Goal: Task Accomplishment & Management: Use online tool/utility

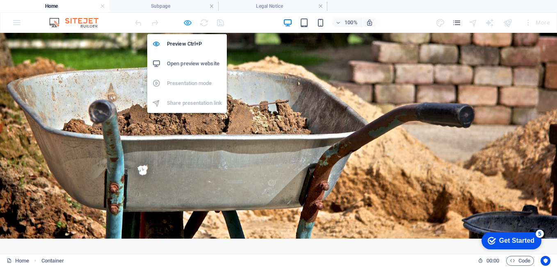
drag, startPoint x: 114, startPoint y: 162, endPoint x: 187, endPoint y: 23, distance: 157.6
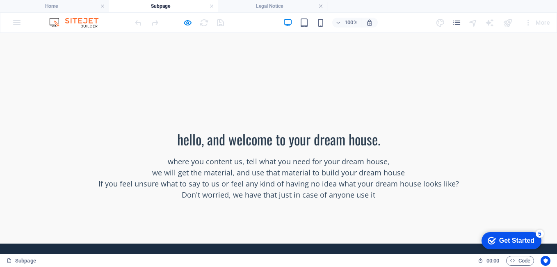
scroll to position [304, 0]
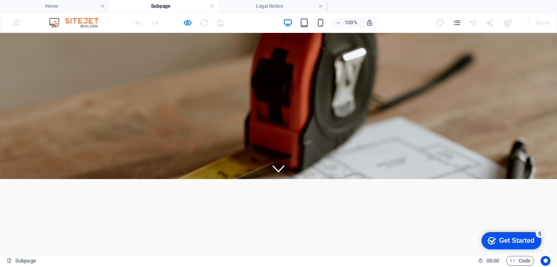
scroll to position [0, 0]
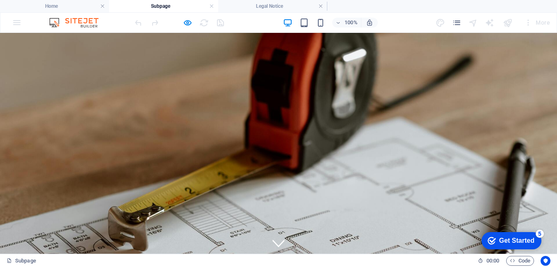
drag, startPoint x: 553, startPoint y: 39, endPoint x: 467, endPoint y: 46, distance: 86.1
click at [275, 238] on icon at bounding box center [278, 241] width 12 height 7
drag, startPoint x: 555, startPoint y: 39, endPoint x: 451, endPoint y: 55, distance: 105.0
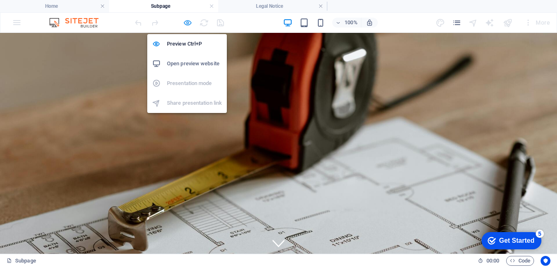
click at [188, 23] on icon "button" at bounding box center [187, 22] width 9 height 9
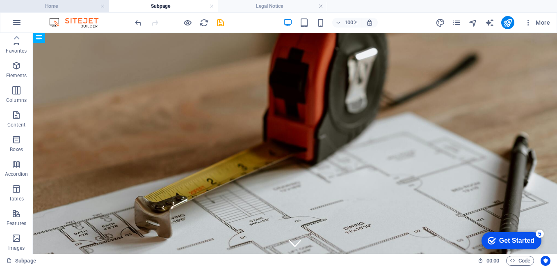
click at [53, 6] on h4 "Home" at bounding box center [54, 6] width 109 height 9
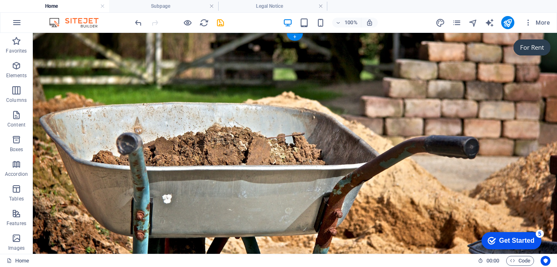
click at [389, 135] on figure at bounding box center [295, 151] width 524 height 237
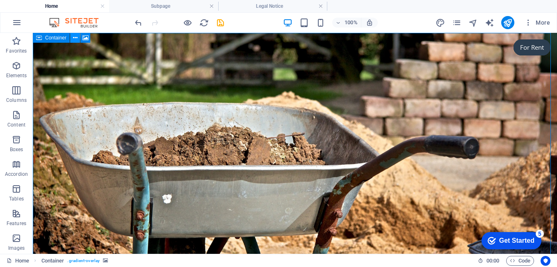
click at [74, 38] on icon at bounding box center [75, 38] width 5 height 9
click at [73, 38] on icon at bounding box center [75, 38] width 5 height 9
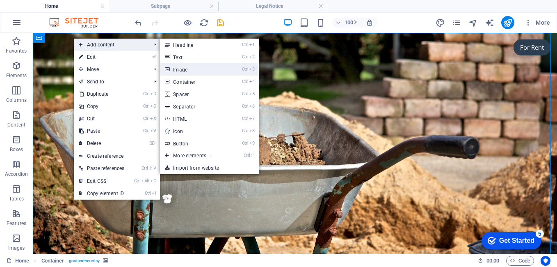
click at [188, 68] on link "Ctrl 3 Image" at bounding box center [194, 69] width 68 height 12
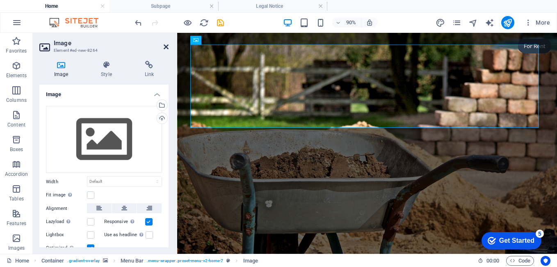
click at [166, 46] on icon at bounding box center [166, 46] width 5 height 7
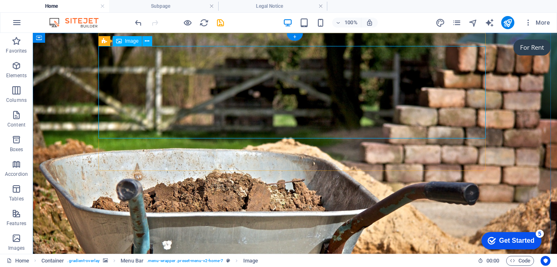
click at [455, 186] on figure at bounding box center [295, 197] width 524 height 329
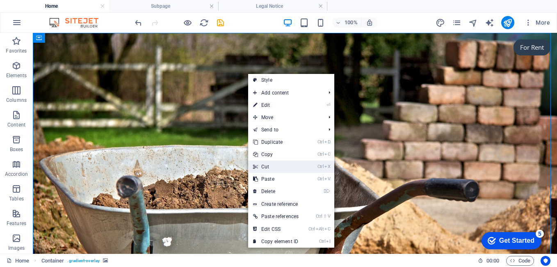
click at [271, 167] on link "Ctrl X Cut" at bounding box center [275, 166] width 55 height 12
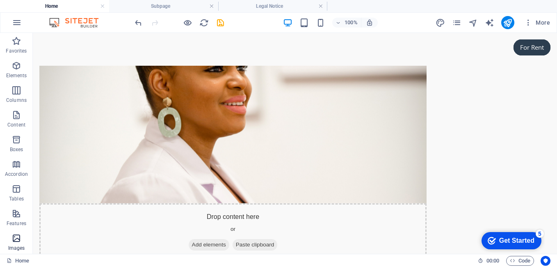
click at [14, 239] on icon "button" at bounding box center [16, 238] width 10 height 10
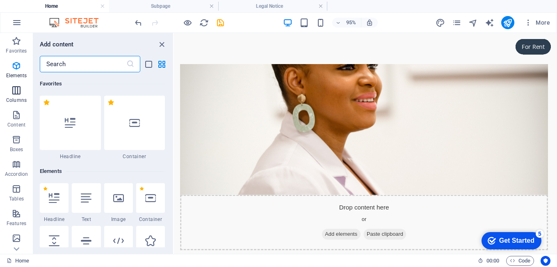
scroll to position [4161, 0]
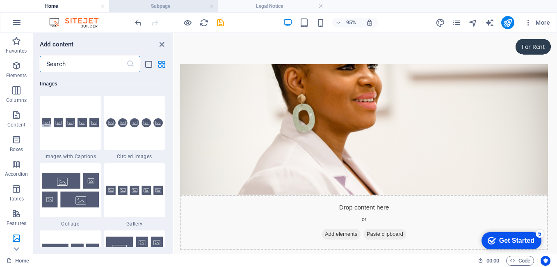
drag, startPoint x: 172, startPoint y: 204, endPoint x: 192, endPoint y: 0, distance: 204.5
click at [159, 87] on h6 "Images" at bounding box center [102, 84] width 125 height 10
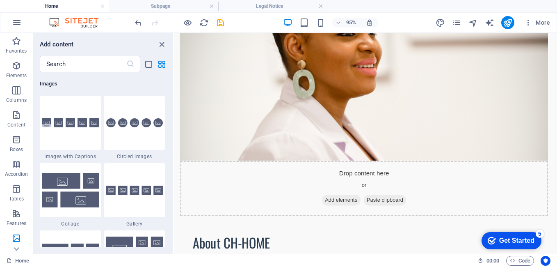
scroll to position [0, 0]
